Goal: Task Accomplishment & Management: Use online tool/utility

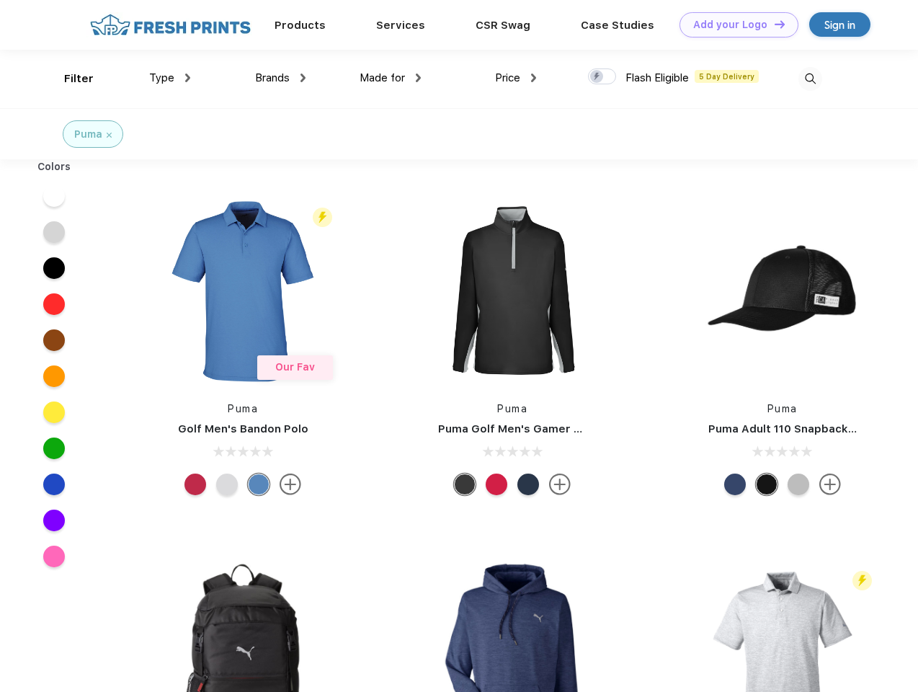
click at [734, 25] on link "Add your Logo Design Tool" at bounding box center [739, 24] width 119 height 25
click at [0, 0] on div "Design Tool" at bounding box center [0, 0] width 0 height 0
click at [774, 24] on link "Add your Logo Design Tool" at bounding box center [739, 24] width 119 height 25
click at [69, 79] on div "Filter" at bounding box center [79, 79] width 30 height 17
click at [170, 78] on span "Type" at bounding box center [161, 77] width 25 height 13
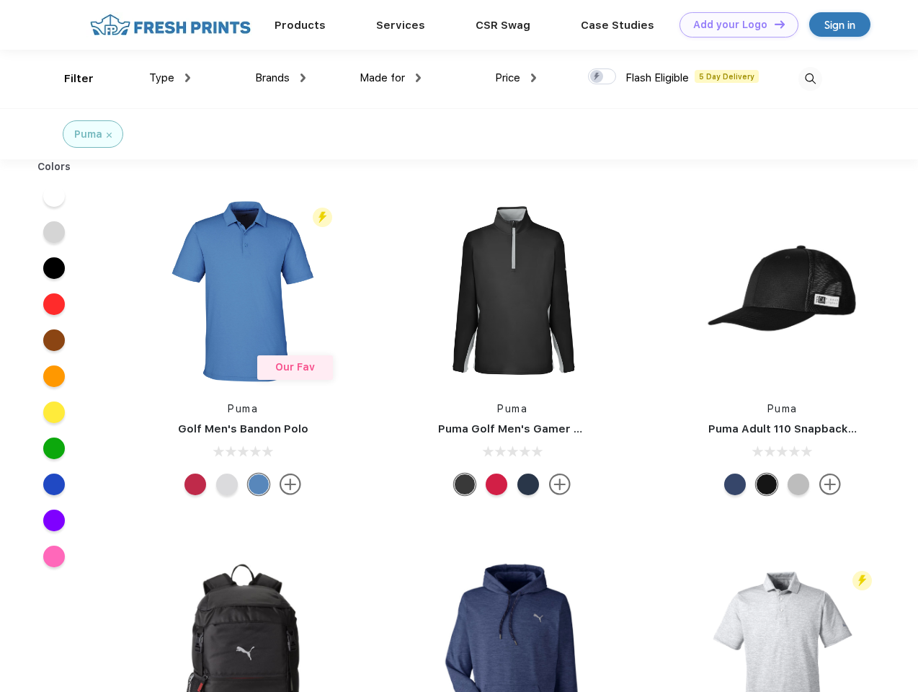
click at [280, 78] on span "Brands" at bounding box center [272, 77] width 35 height 13
click at [391, 78] on span "Made for" at bounding box center [382, 77] width 45 height 13
click at [516, 78] on span "Price" at bounding box center [507, 77] width 25 height 13
click at [603, 77] on div at bounding box center [602, 76] width 28 height 16
click at [598, 77] on input "checkbox" at bounding box center [592, 72] width 9 height 9
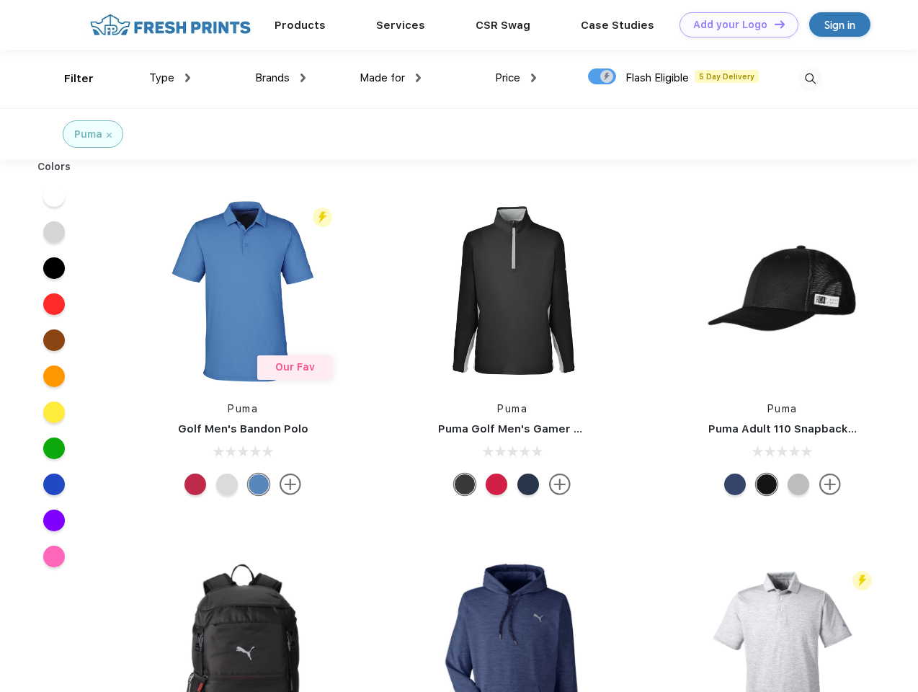
click at [810, 79] on img at bounding box center [811, 79] width 24 height 24
